Goal: Use online tool/utility: Utilize a website feature to perform a specific function

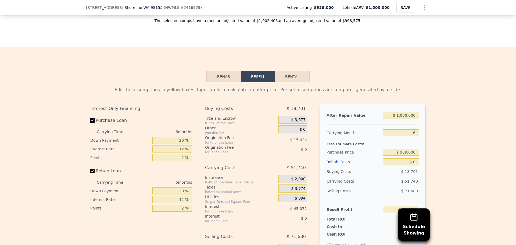
scroll to position [715, 0]
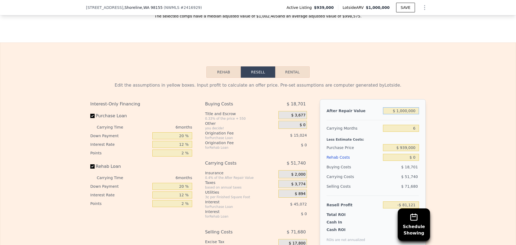
click at [406, 114] on input "$ 1,000,000" at bounding box center [401, 110] width 36 height 7
drag, startPoint x: 406, startPoint y: 119, endPoint x: 406, endPoint y: 125, distance: 6.2
click at [406, 114] on input "$ 1,000,000" at bounding box center [401, 110] width 36 height 7
type input "$ 9"
type input "-$ 1,007,982"
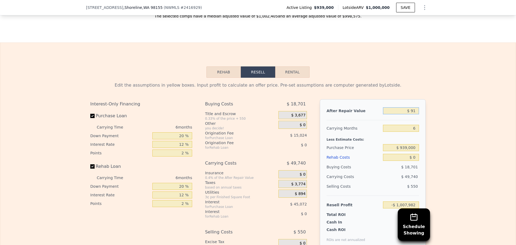
type input "$ 919"
type input "-$ 1,007,139"
type input "$ 919,000"
type input "-$ 156,197"
type input "$ 919,000"
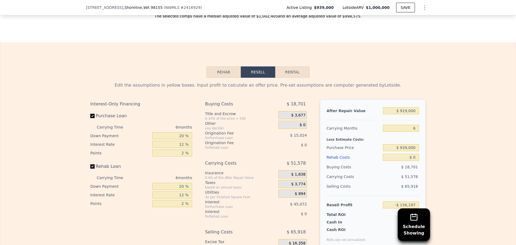
click at [348, 143] on div "Less Estimate Costs:" at bounding box center [373, 138] width 92 height 10
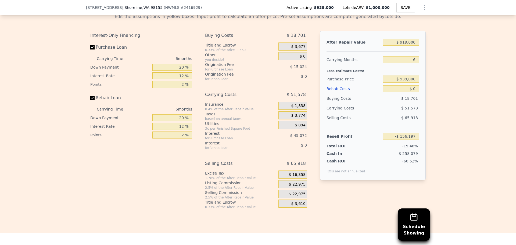
scroll to position [805, 0]
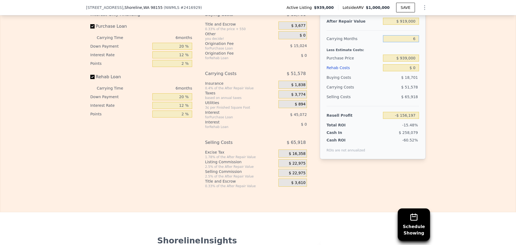
click at [405, 42] on input "6" at bounding box center [401, 38] width 36 height 7
type input "7"
type input "-$ 164,793"
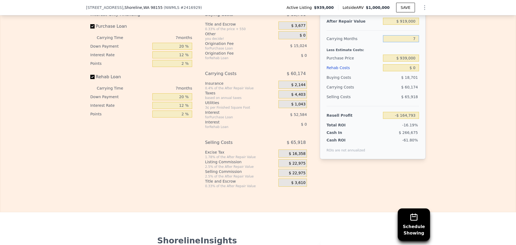
type input "7"
click at [404, 62] on input "$ 939,000" at bounding box center [401, 58] width 36 height 7
type input "$ 575,000"
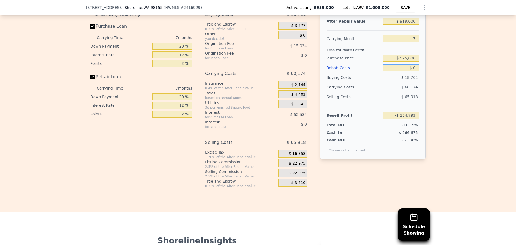
click at [410, 71] on input "$ 0" at bounding box center [401, 67] width 36 height 7
type input "$ 226,627"
click at [410, 71] on input "$ 0" at bounding box center [401, 67] width 36 height 7
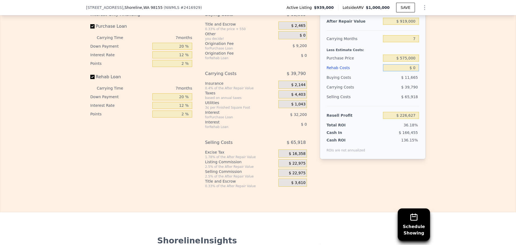
type input "$ 1"
type input "$ 226,626"
type input "$ 14"
type input "$ 226,613"
type input "$ 140"
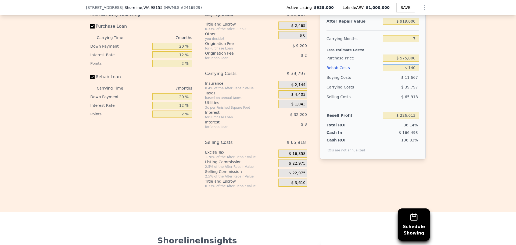
type input "$ 226,478"
type input "$ 140,000"
type input "$ 76,547"
type input "$ 140,000"
click at [295, 166] on span "$ 22,975" at bounding box center [297, 163] width 17 height 5
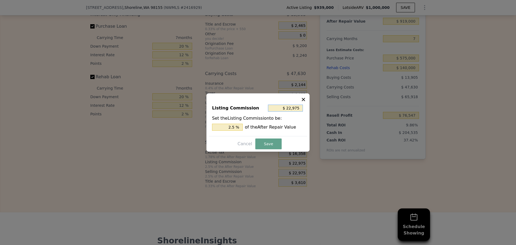
click at [297, 109] on input "$ 22,975" at bounding box center [285, 108] width 35 height 7
type input "$ 1"
type input "0.000 %"
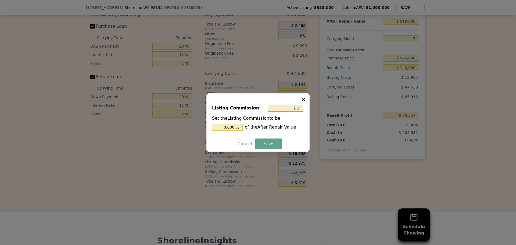
type input "$ 10"
type input "0.001 %"
type input "$ 100"
type input "0.011 %"
type input "$ 1,000"
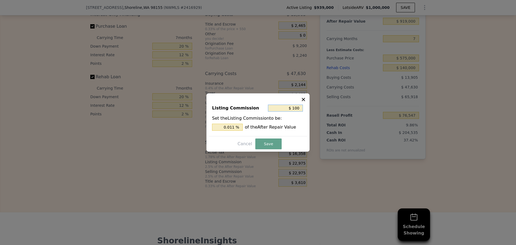
type input "0.109 %"
type input "$ 1,000"
click at [270, 145] on button "Save" at bounding box center [268, 143] width 26 height 11
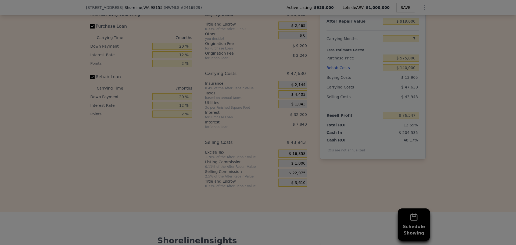
type input "$ 98,522"
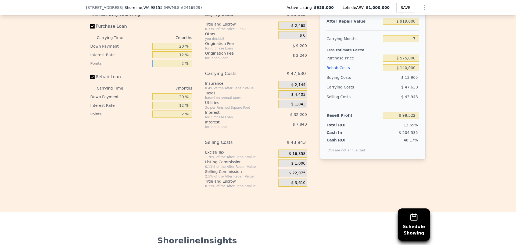
click at [176, 67] on input "2 %" at bounding box center [172, 63] width 40 height 7
type input "1 %"
type input "$ 103,122"
type input "1 %"
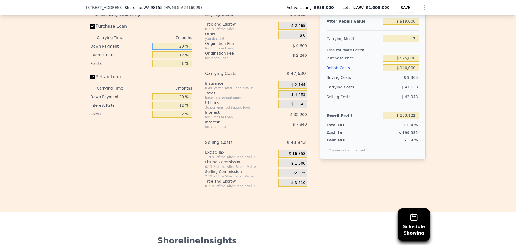
click at [180, 50] on input "20 %" at bounding box center [172, 46] width 40 height 7
type input "1 %"
type input "$ 94,378"
type input "10 %"
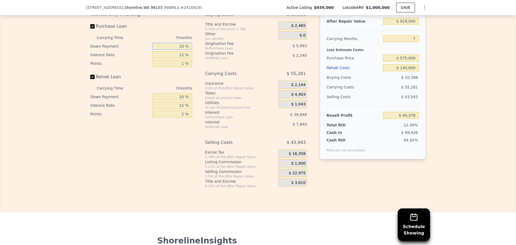
type input "$ 98,522"
type input "10 %"
click at [177, 58] on input "12 %" at bounding box center [172, 54] width 40 height 7
type input "1 %"
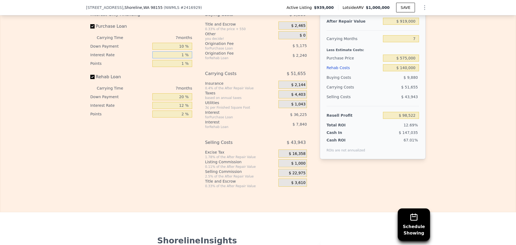
type input "$ 131,730"
type input "10 %"
type input "$ 104,556"
type input "10 %"
click at [179, 100] on input "20 %" at bounding box center [172, 96] width 40 height 7
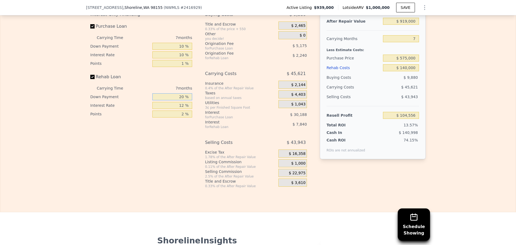
click at [179, 100] on input "20 %" at bounding box center [172, 96] width 40 height 7
type input "1 %"
type input "$ 102,162"
click at [179, 100] on input "1 %" at bounding box center [172, 96] width 40 height 7
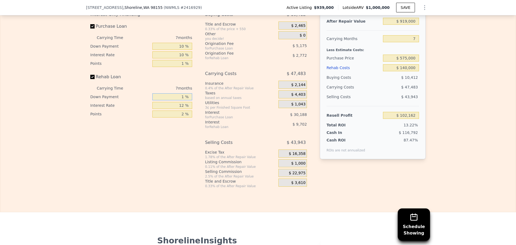
click at [179, 100] on input "1 %" at bounding box center [172, 96] width 40 height 7
type input "0 %"
type input "$ 102,036"
type input "0 %"
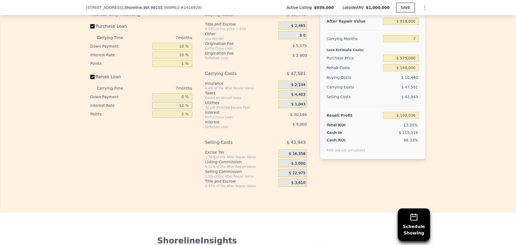
click at [177, 109] on input "12 %" at bounding box center [172, 105] width 40 height 7
type input "1 %"
type input "$ 111,017"
type input "10 %"
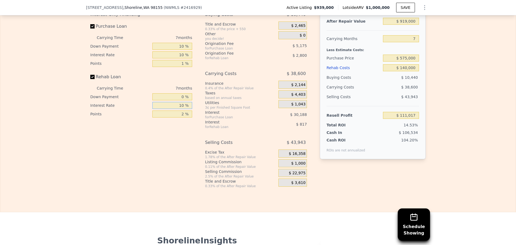
type input "$ 103,667"
type input "10 %"
click at [177, 117] on input "2 %" at bounding box center [172, 113] width 40 height 7
type input "1 %"
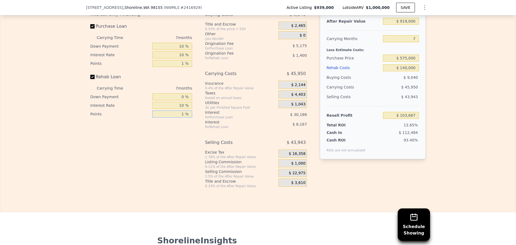
type input "$ 105,067"
type input "1 %"
click at [406, 71] on input "$ 140,000" at bounding box center [401, 67] width 36 height 7
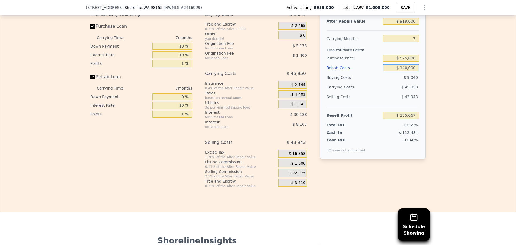
type input "$ 1"
type input "$ 254,635"
type input "$ 15"
type input "$ 254,621"
type input "$ 15,000"
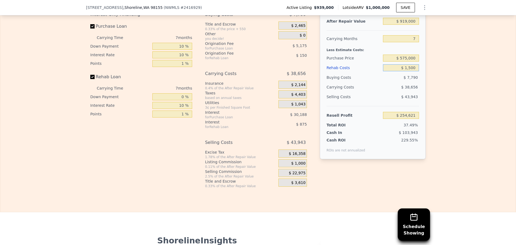
type input "$ 254,477"
type input "$ 150,000"
type input "$ 94,386"
type input "$ 150,000"
